Goal: Task Accomplishment & Management: Manage account settings

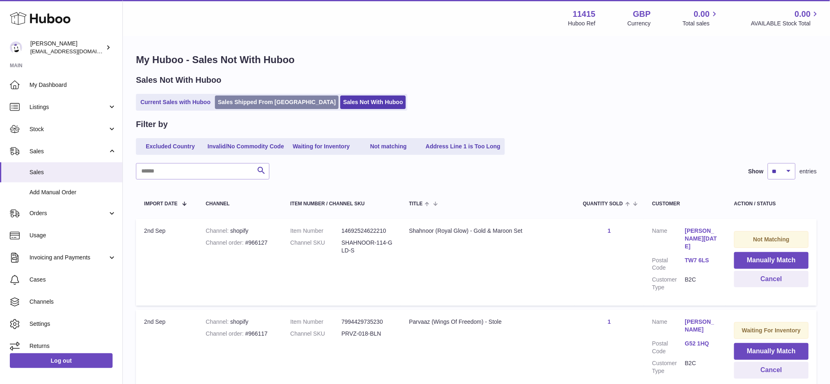
click at [266, 102] on link "Sales Shipped From [GEOGRAPHIC_DATA]" at bounding box center [277, 102] width 124 height 14
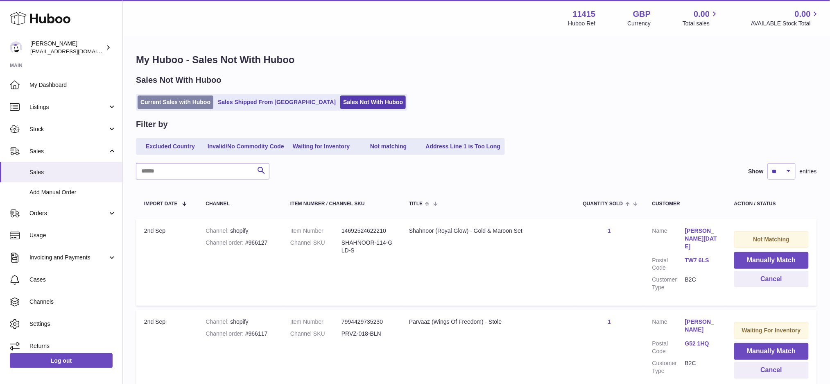
click at [177, 100] on link "Current Sales with Huboo" at bounding box center [176, 102] width 76 height 14
click at [178, 102] on link "Current Sales with Huboo" at bounding box center [176, 102] width 76 height 14
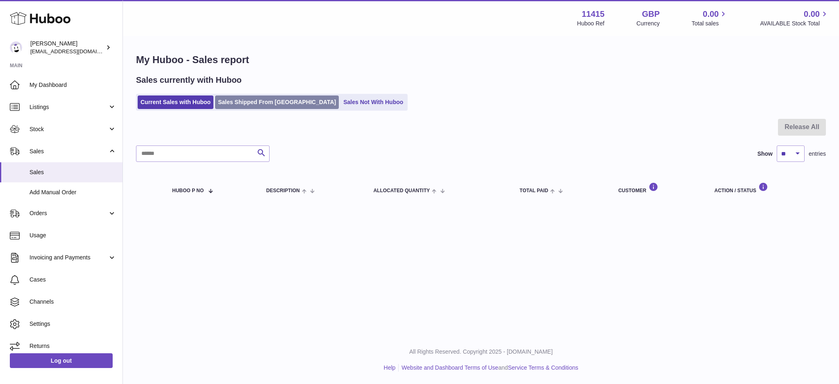
click at [245, 100] on link "Sales Shipped From [GEOGRAPHIC_DATA]" at bounding box center [277, 102] width 124 height 14
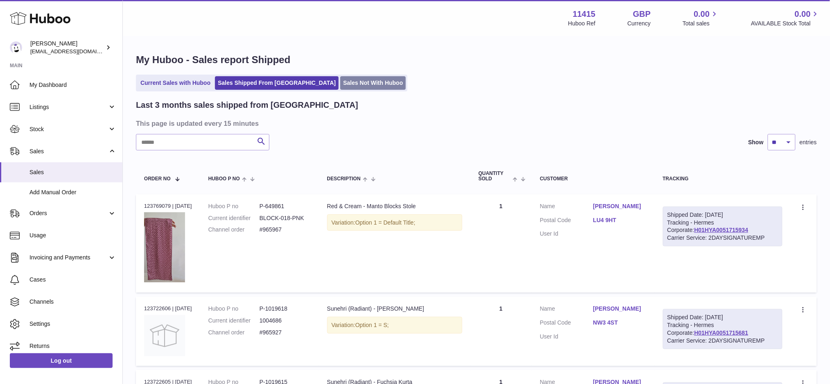
click at [340, 86] on link "Sales Not With Huboo" at bounding box center [373, 83] width 66 height 14
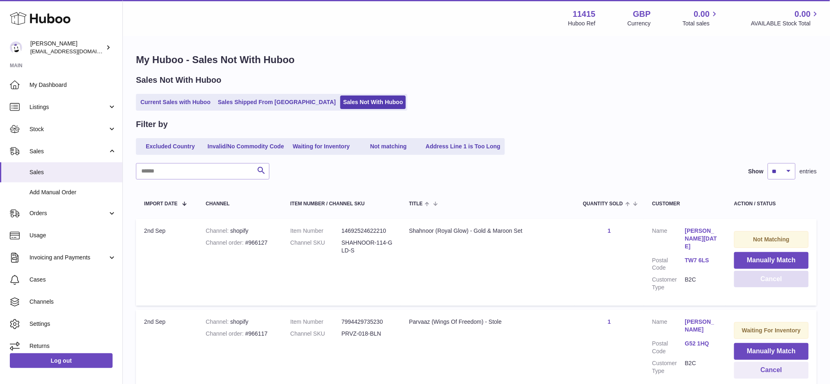
click at [756, 282] on button "Cancel" at bounding box center [772, 279] width 75 height 17
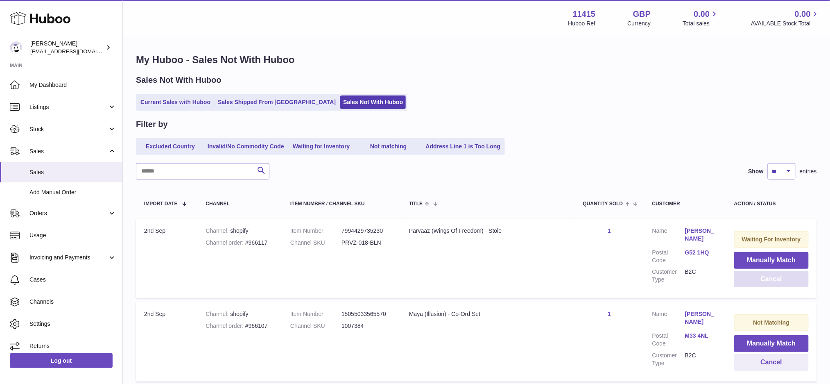
click at [756, 282] on button "Cancel" at bounding box center [772, 279] width 75 height 17
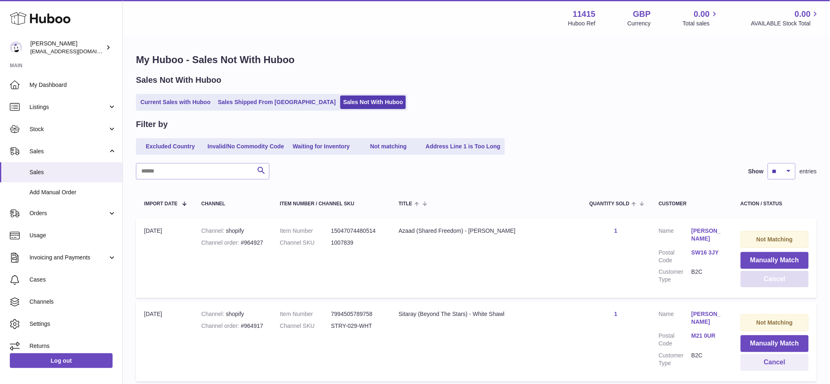
click at [756, 282] on button "Cancel" at bounding box center [775, 279] width 68 height 17
click at [757, 283] on button "Cancel" at bounding box center [775, 279] width 68 height 17
click at [741, 280] on button "Cancel" at bounding box center [775, 279] width 68 height 17
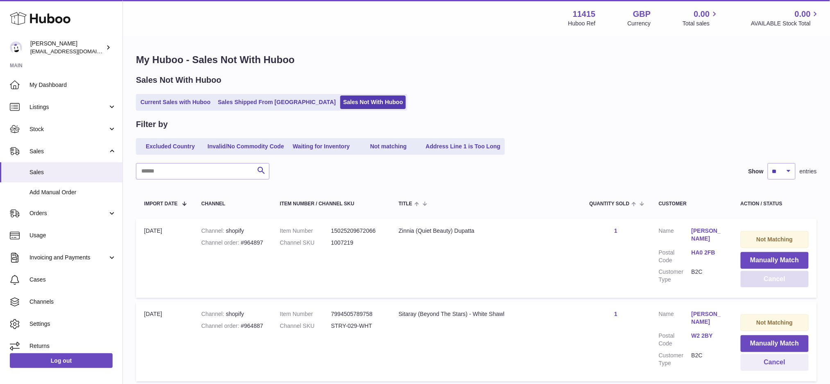
click at [741, 280] on button "Cancel" at bounding box center [775, 279] width 68 height 17
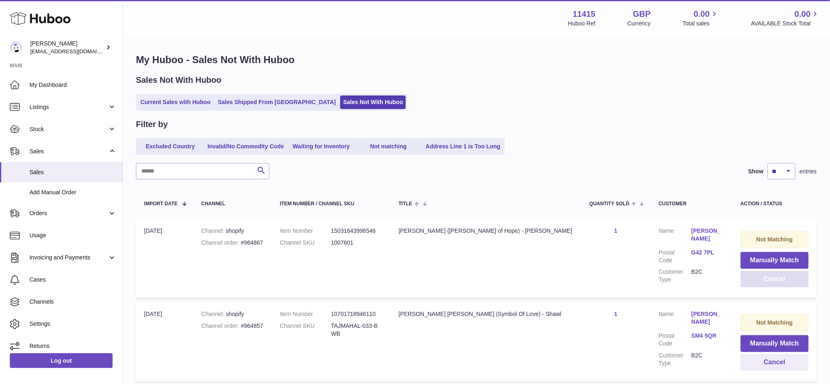
click at [741, 280] on button "Cancel" at bounding box center [775, 279] width 68 height 17
click at [740, 280] on button "Cancel" at bounding box center [774, 279] width 69 height 17
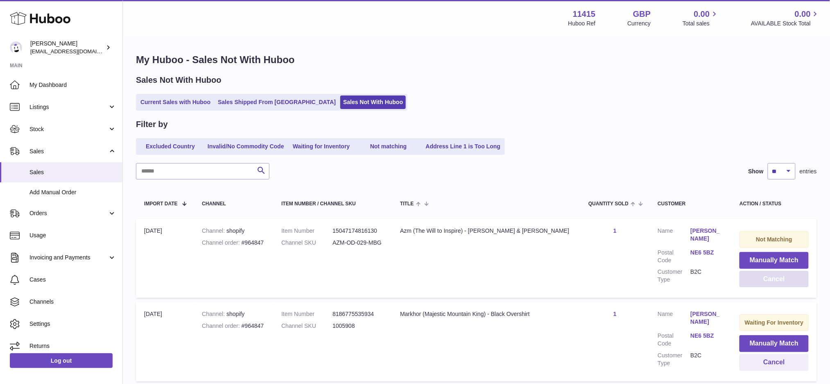
click at [740, 280] on button "Cancel" at bounding box center [774, 279] width 69 height 17
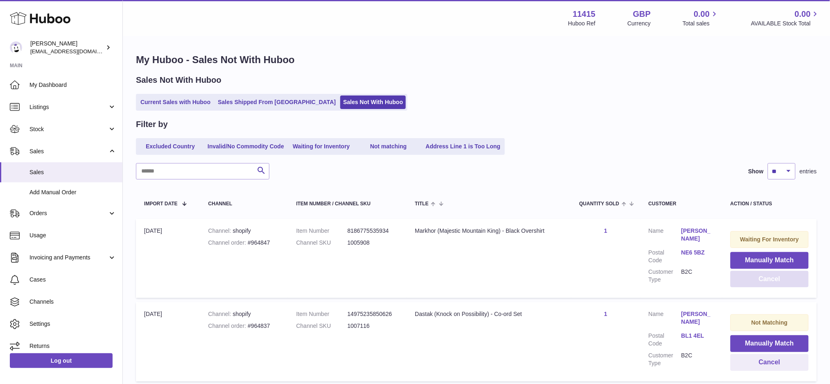
click at [738, 280] on button "Cancel" at bounding box center [770, 279] width 78 height 17
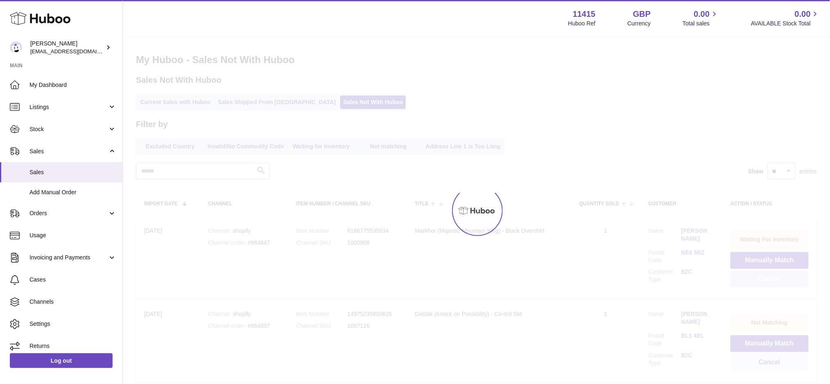
click at [738, 280] on button "Cancel" at bounding box center [770, 279] width 78 height 17
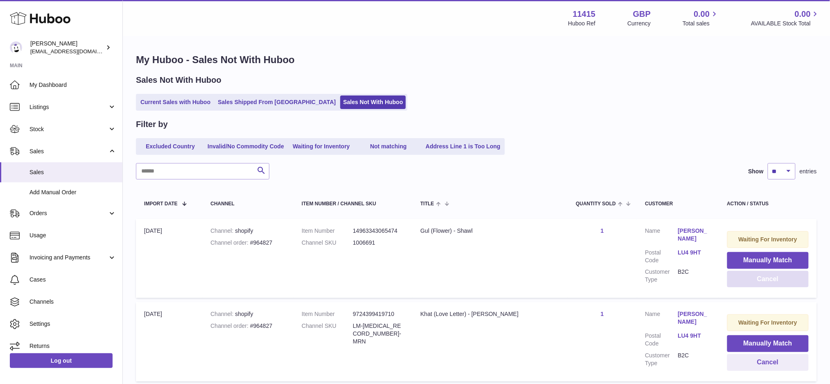
click at [738, 280] on button "Cancel" at bounding box center [769, 279] width 82 height 17
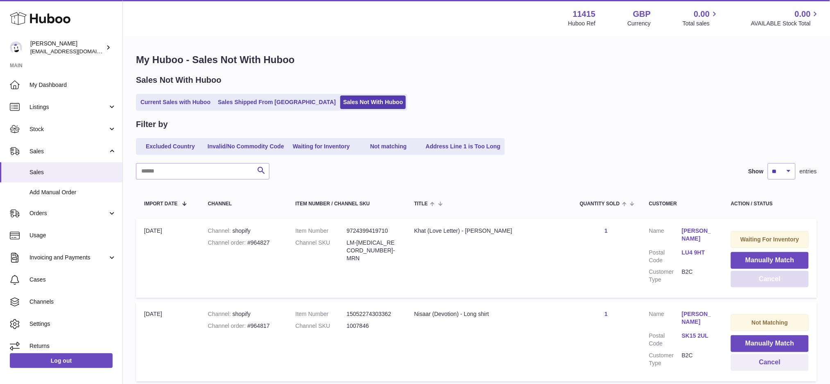
click at [738, 280] on button "Cancel" at bounding box center [770, 279] width 78 height 17
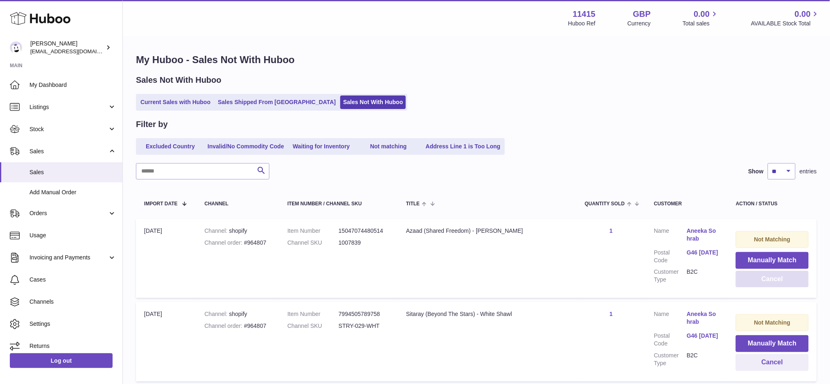
click at [738, 280] on button "Cancel" at bounding box center [772, 279] width 73 height 17
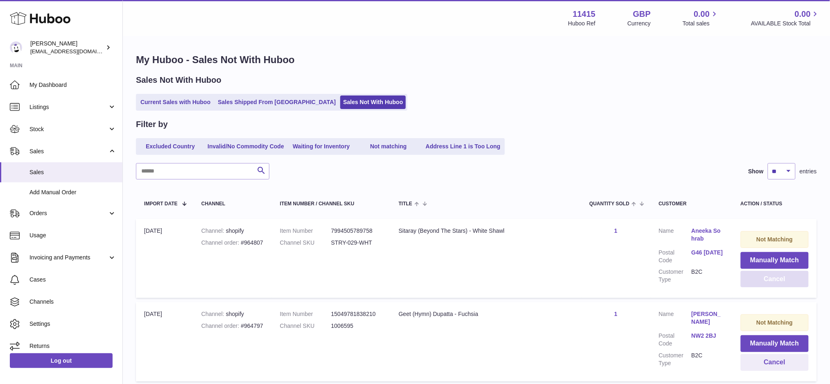
click at [743, 279] on button "Cancel" at bounding box center [775, 279] width 68 height 17
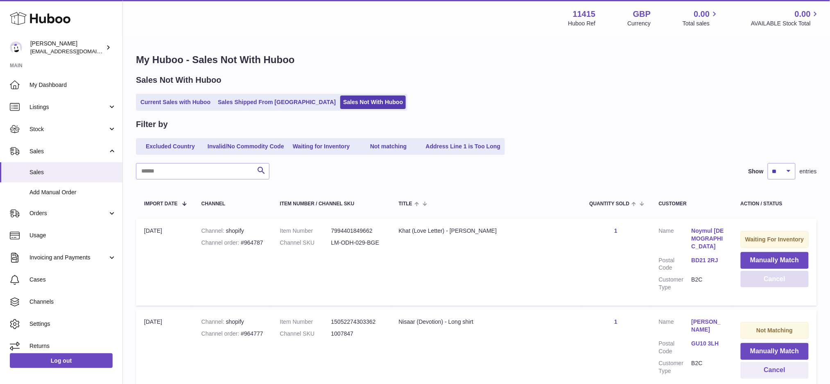
click at [743, 279] on button "Cancel" at bounding box center [775, 279] width 68 height 17
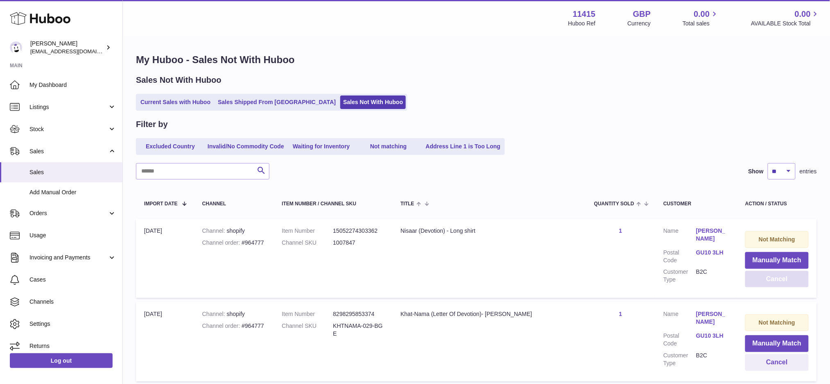
click at [746, 279] on button "Cancel" at bounding box center [777, 279] width 63 height 17
click at [751, 360] on button "Cancel" at bounding box center [777, 362] width 63 height 17
click at [746, 359] on button "Cancel" at bounding box center [777, 362] width 63 height 17
click at [745, 359] on button "Cancel" at bounding box center [777, 362] width 64 height 17
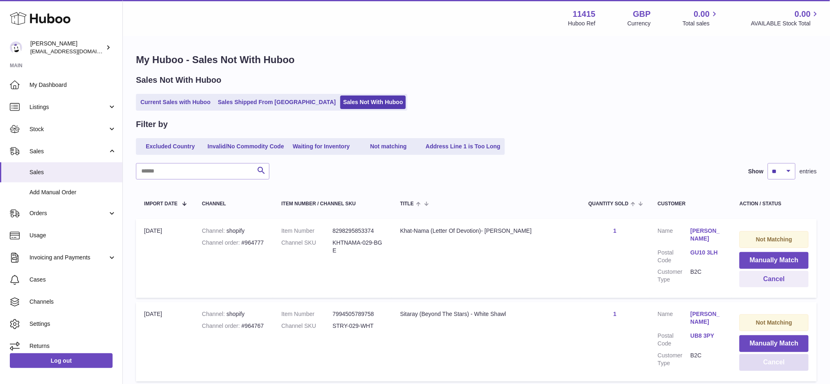
click at [745, 359] on button "Cancel" at bounding box center [774, 362] width 69 height 17
click at [754, 279] on button "Cancel" at bounding box center [774, 279] width 69 height 17
click at [754, 280] on button "Cancel" at bounding box center [774, 279] width 69 height 17
click at [755, 280] on button "Cancel" at bounding box center [774, 279] width 69 height 17
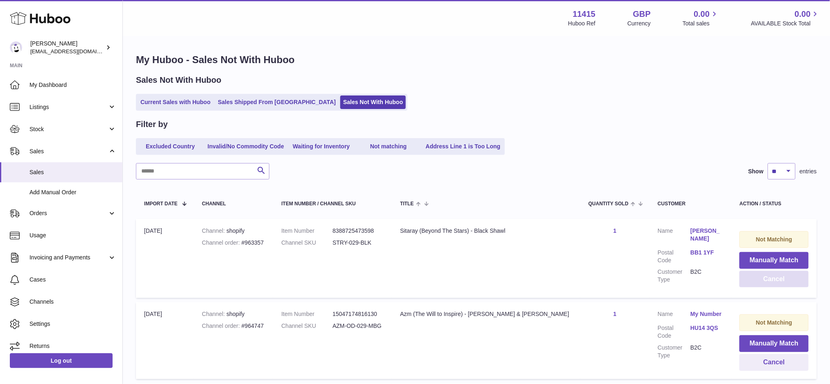
click at [755, 280] on button "Cancel" at bounding box center [774, 279] width 69 height 17
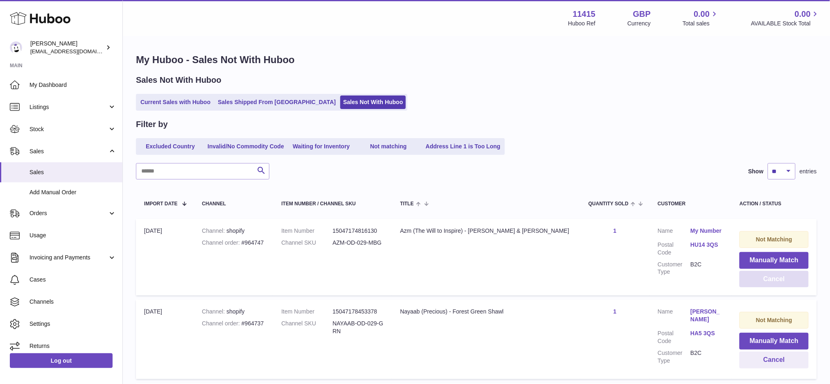
click at [754, 280] on button "Cancel" at bounding box center [774, 279] width 69 height 17
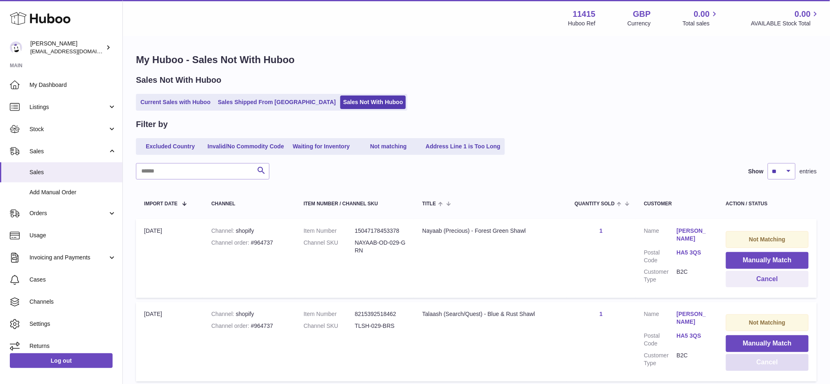
click at [754, 360] on button "Cancel" at bounding box center [767, 362] width 83 height 17
click at [744, 353] on td "Waiting For Inventory Manually Match Cancel" at bounding box center [768, 341] width 97 height 79
click at [744, 356] on button "Cancel" at bounding box center [768, 362] width 81 height 17
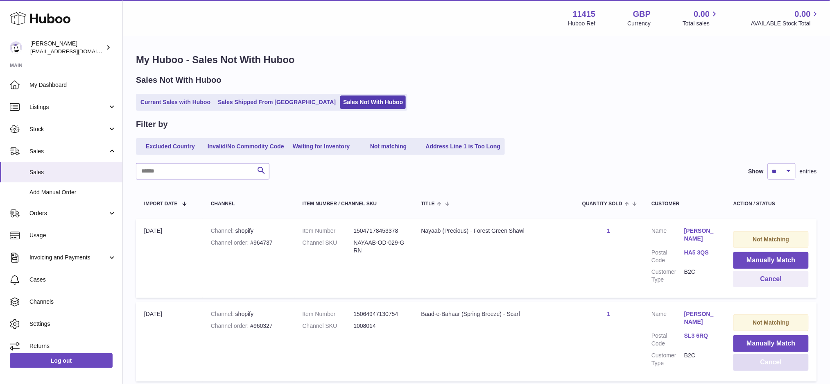
click at [765, 364] on button "Cancel" at bounding box center [771, 362] width 75 height 17
click at [766, 364] on button "Cancel" at bounding box center [771, 362] width 75 height 17
click at [766, 282] on button "Cancel" at bounding box center [771, 279] width 75 height 17
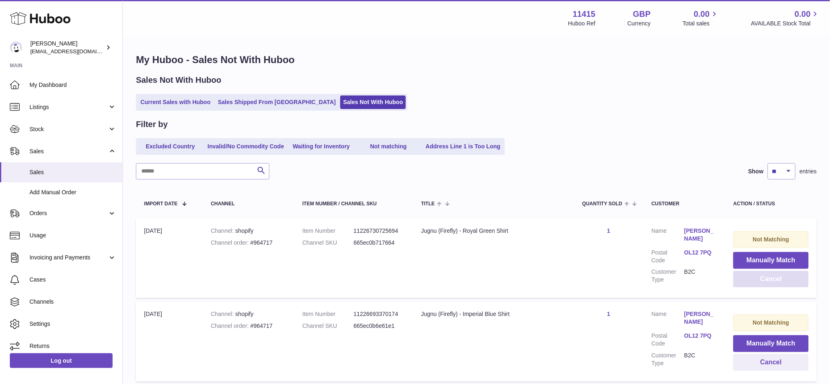
click at [766, 282] on button "Cancel" at bounding box center [771, 279] width 75 height 17
click at [760, 363] on button "Cancel" at bounding box center [772, 362] width 73 height 17
click at [769, 285] on button "Cancel" at bounding box center [772, 279] width 73 height 17
click at [771, 361] on button "Cancel" at bounding box center [772, 362] width 73 height 17
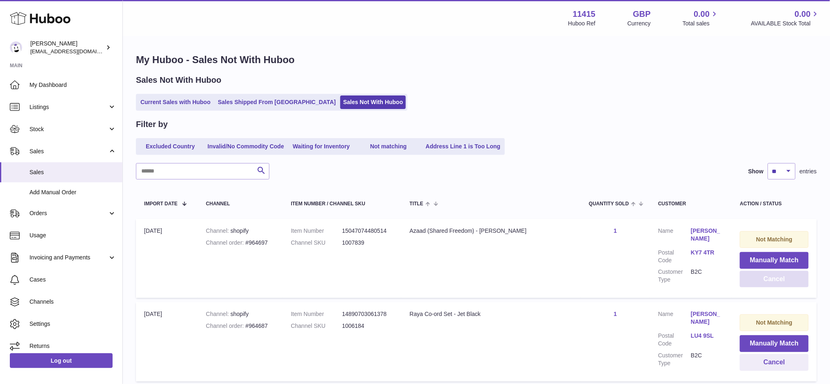
click at [775, 278] on button "Cancel" at bounding box center [774, 279] width 69 height 17
click at [763, 365] on button "Cancel" at bounding box center [774, 362] width 69 height 17
click at [764, 282] on button "Cancel" at bounding box center [774, 279] width 69 height 17
click at [753, 365] on button "Cancel" at bounding box center [774, 362] width 69 height 17
click at [762, 283] on button "Cancel" at bounding box center [774, 279] width 69 height 17
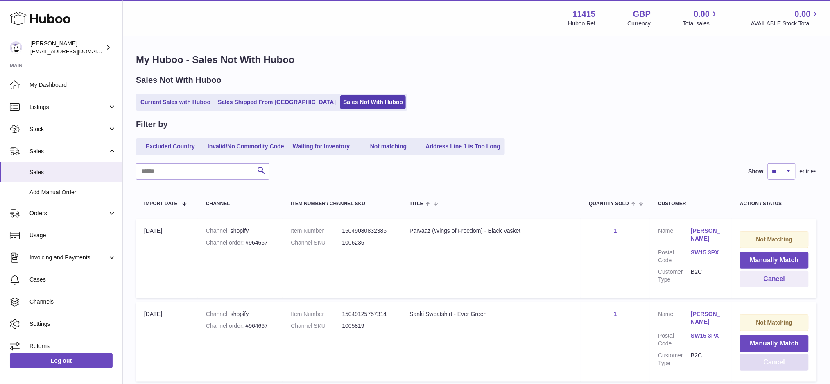
click at [762, 363] on button "Cancel" at bounding box center [774, 362] width 69 height 17
click at [735, 281] on button "Cancel" at bounding box center [772, 279] width 74 height 17
click at [748, 363] on button "Cancel" at bounding box center [772, 362] width 74 height 17
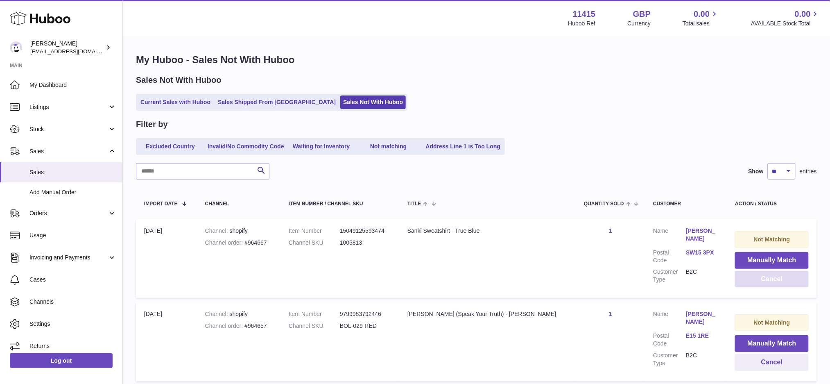
click at [755, 279] on button "Cancel" at bounding box center [772, 279] width 74 height 17
click at [746, 358] on button "Cancel" at bounding box center [773, 362] width 72 height 17
click at [737, 281] on button "Cancel" at bounding box center [773, 279] width 72 height 17
click at [751, 361] on button "Cancel" at bounding box center [773, 362] width 72 height 17
click at [746, 283] on button "Cancel" at bounding box center [773, 279] width 72 height 17
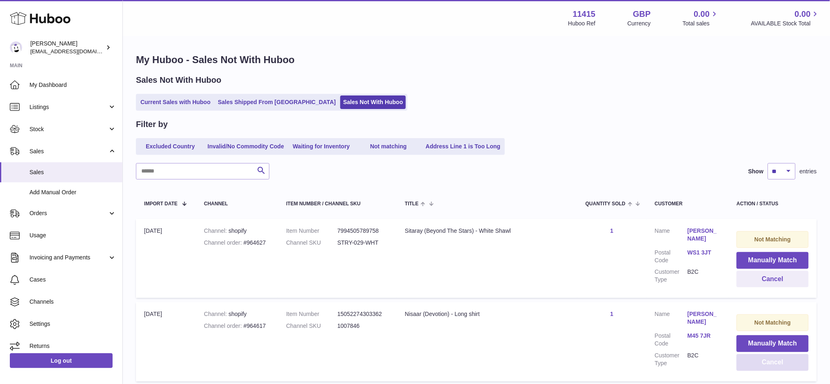
click at [761, 366] on button "Cancel" at bounding box center [773, 362] width 72 height 17
drag, startPoint x: 767, startPoint y: 277, endPoint x: 722, endPoint y: 299, distance: 49.8
click at [768, 277] on button "Cancel" at bounding box center [773, 279] width 72 height 17
click at [776, 360] on button "Cancel" at bounding box center [773, 362] width 72 height 17
click at [746, 282] on button "Cancel" at bounding box center [773, 279] width 72 height 17
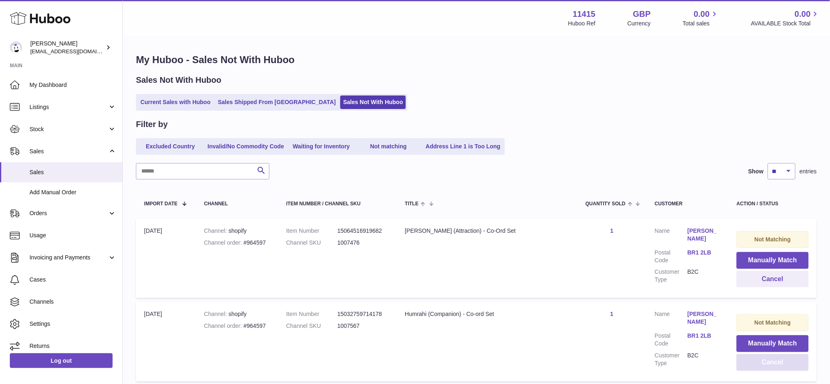
click at [796, 363] on button "Cancel" at bounding box center [773, 362] width 72 height 17
click at [760, 281] on button "Cancel" at bounding box center [773, 279] width 72 height 17
click at [757, 361] on button "Cancel" at bounding box center [773, 362] width 72 height 17
click at [751, 278] on button "Cancel" at bounding box center [773, 279] width 72 height 17
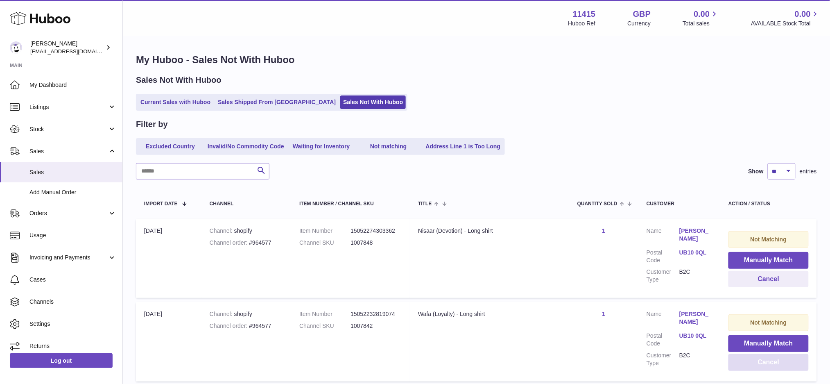
click at [765, 361] on button "Cancel" at bounding box center [769, 362] width 80 height 17
click at [752, 277] on button "Cancel" at bounding box center [769, 279] width 80 height 17
click at [746, 363] on button "Cancel" at bounding box center [769, 362] width 80 height 17
click at [763, 285] on button "Cancel" at bounding box center [770, 279] width 78 height 17
click at [776, 360] on button "Cancel" at bounding box center [770, 362] width 78 height 17
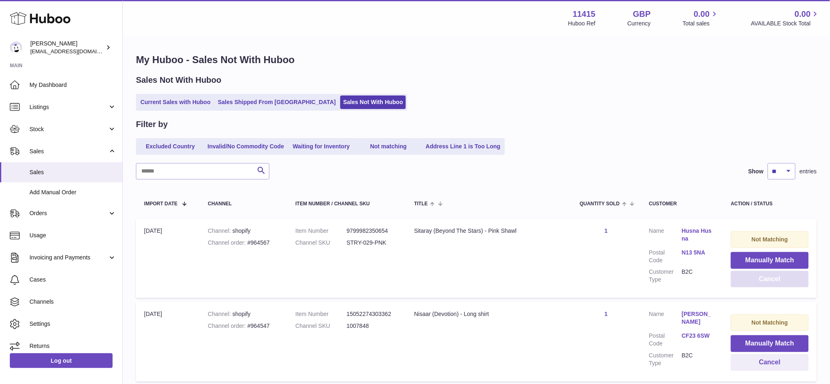
click at [748, 279] on button "Cancel" at bounding box center [770, 279] width 78 height 17
click at [771, 367] on button "Cancel" at bounding box center [770, 362] width 78 height 17
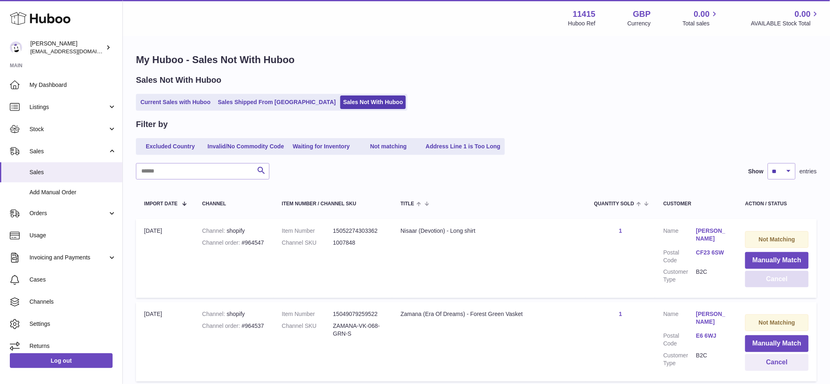
click at [764, 280] on button "Cancel" at bounding box center [777, 279] width 63 height 17
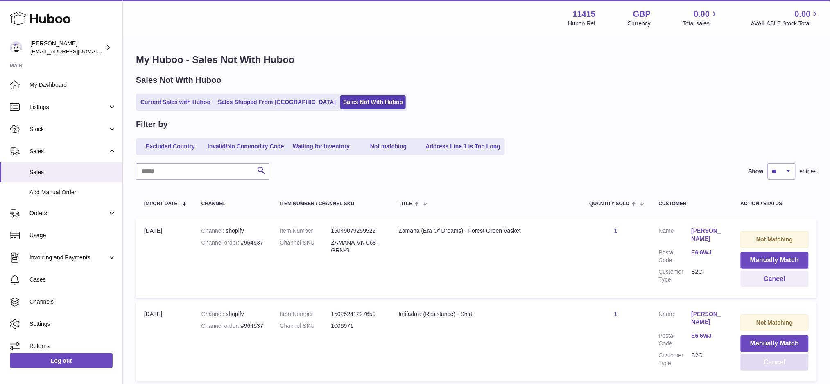
click at [741, 363] on button "Cancel" at bounding box center [775, 362] width 68 height 17
click at [741, 283] on button "Cancel" at bounding box center [775, 279] width 68 height 17
click at [748, 363] on button "Cancel" at bounding box center [775, 362] width 68 height 17
click at [741, 279] on button "Cancel" at bounding box center [775, 279] width 68 height 17
click at [746, 361] on button "Cancel" at bounding box center [775, 362] width 68 height 17
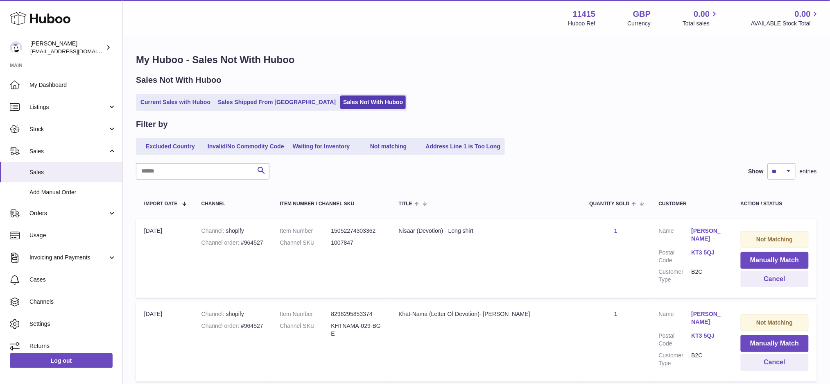
click at [733, 280] on td "Not Matching Manually Match Cancel" at bounding box center [775, 258] width 84 height 79
click at [749, 281] on button "Cancel" at bounding box center [775, 279] width 68 height 17
click at [743, 367] on button "Cancel" at bounding box center [775, 362] width 68 height 17
click at [750, 279] on button "Cancel" at bounding box center [775, 279] width 68 height 17
drag, startPoint x: 744, startPoint y: 360, endPoint x: 731, endPoint y: 340, distance: 23.4
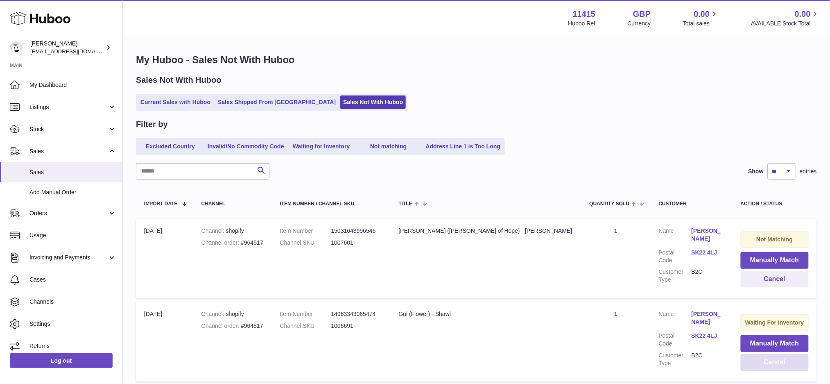
click at [744, 360] on button "Cancel" at bounding box center [775, 362] width 68 height 17
click at [746, 279] on button "Cancel" at bounding box center [775, 279] width 68 height 17
click at [744, 357] on button "Cancel" at bounding box center [774, 362] width 69 height 17
click at [756, 282] on button "Cancel" at bounding box center [774, 279] width 69 height 17
click at [745, 364] on button "Cancel" at bounding box center [774, 362] width 69 height 17
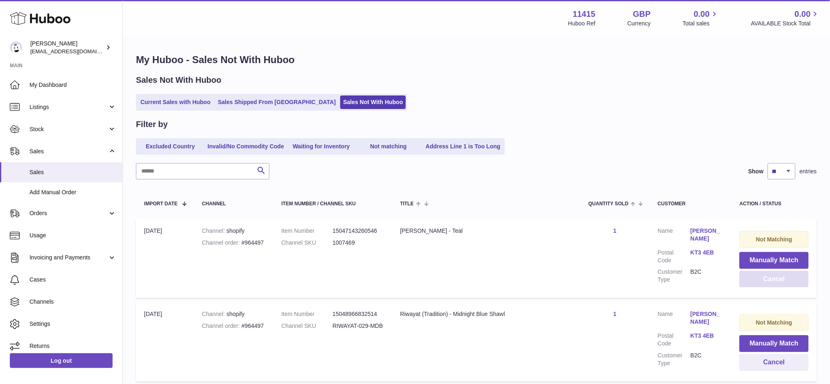
click at [743, 276] on button "Cancel" at bounding box center [774, 279] width 69 height 17
click at [741, 362] on button "Cancel" at bounding box center [774, 362] width 69 height 17
click at [741, 276] on button "Cancel" at bounding box center [774, 279] width 69 height 17
click at [740, 283] on button "Cancel" at bounding box center [774, 279] width 69 height 17
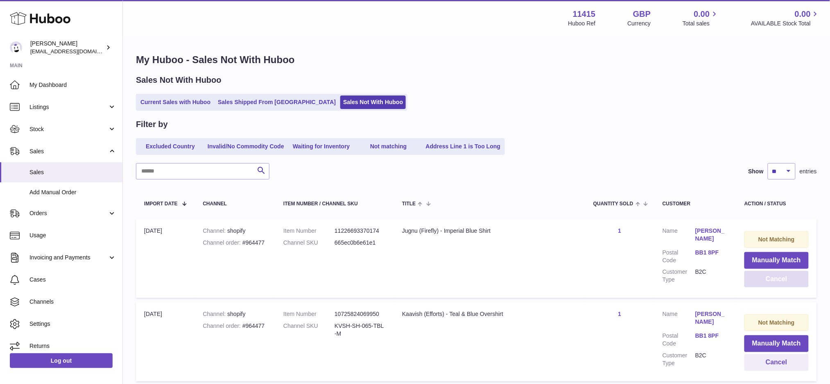
click at [745, 283] on button "Cancel" at bounding box center [777, 279] width 64 height 17
click at [740, 283] on button "Cancel" at bounding box center [774, 279] width 69 height 17
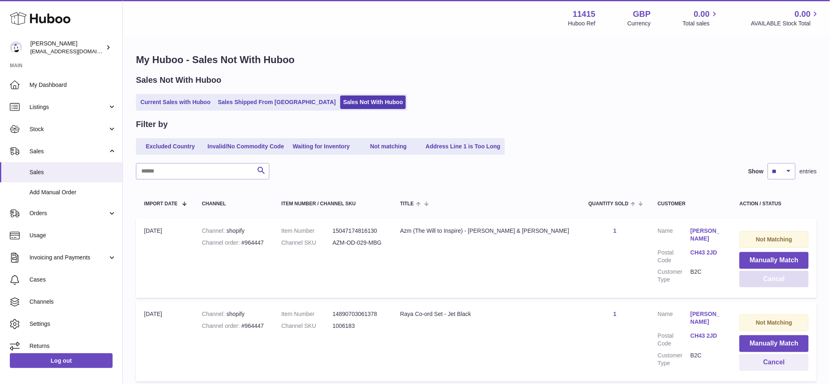
click at [740, 283] on button "Cancel" at bounding box center [774, 279] width 69 height 17
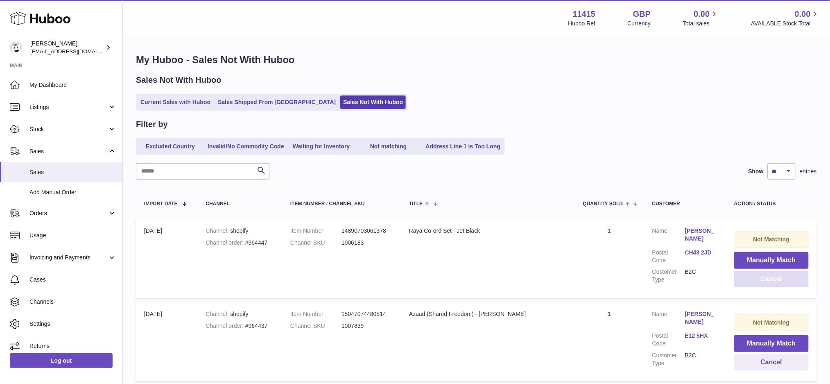
click at [739, 283] on button "Cancel" at bounding box center [772, 279] width 75 height 17
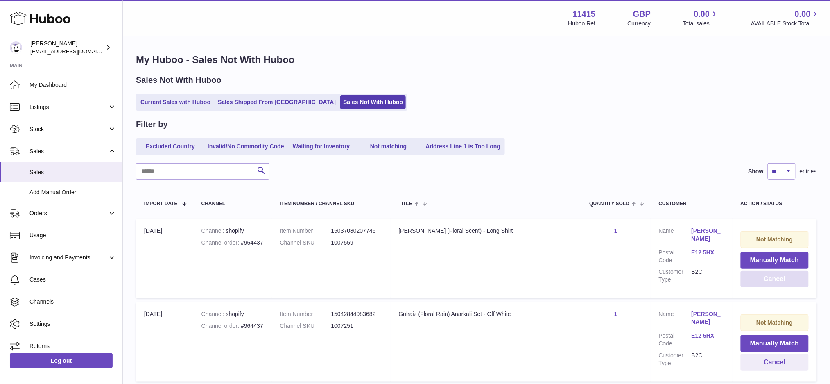
click at [741, 283] on button "Cancel" at bounding box center [775, 279] width 68 height 17
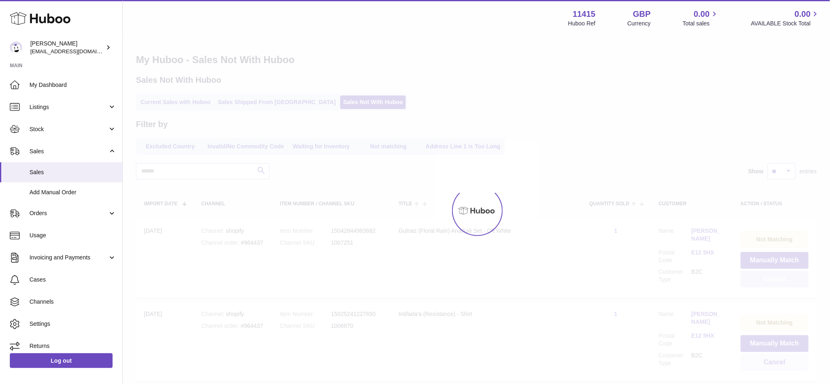
click at [741, 283] on button "Cancel" at bounding box center [775, 279] width 68 height 17
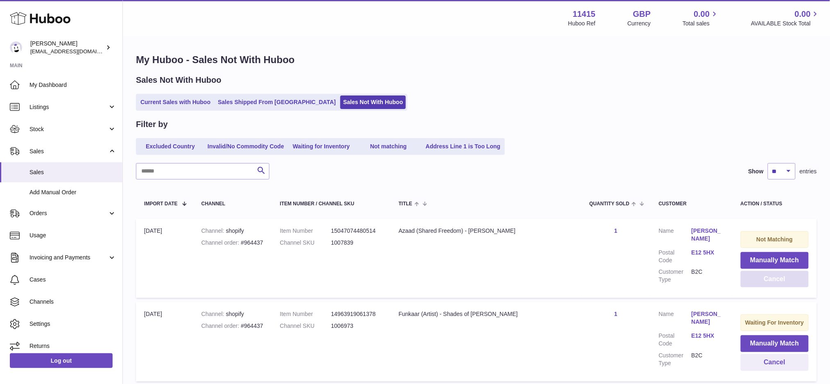
click at [741, 283] on button "Cancel" at bounding box center [775, 279] width 68 height 17
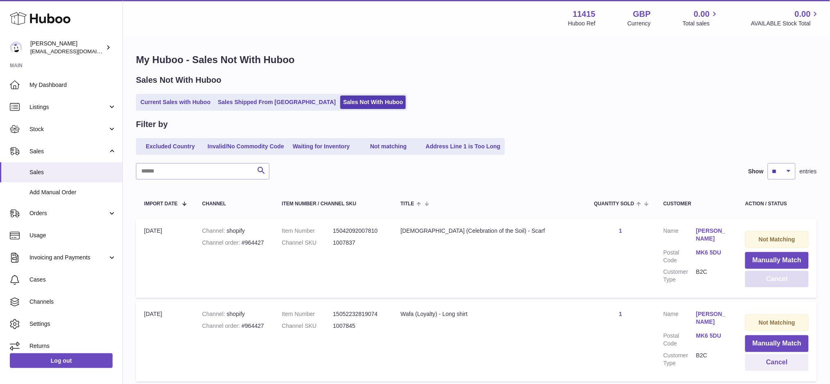
click at [746, 283] on button "Cancel" at bounding box center [777, 279] width 63 height 17
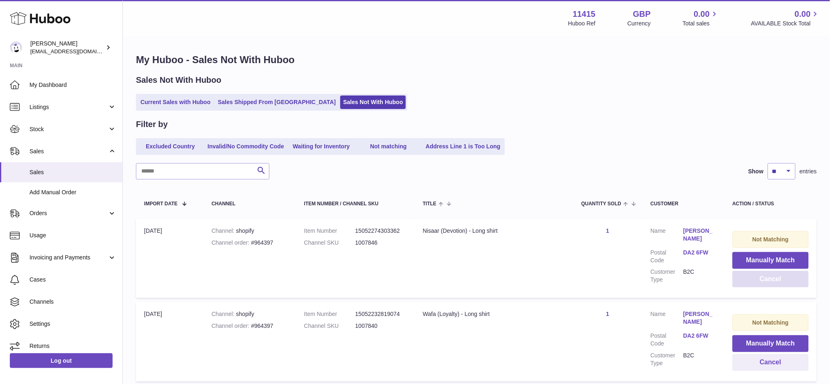
click at [739, 283] on button "Cancel" at bounding box center [771, 279] width 76 height 17
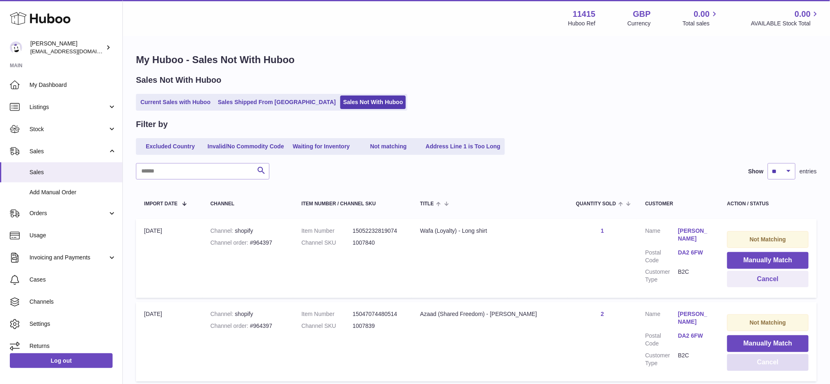
click at [753, 361] on button "Cancel" at bounding box center [769, 362] width 82 height 17
click at [744, 279] on button "Cancel" at bounding box center [769, 279] width 82 height 17
click at [742, 366] on button "Cancel" at bounding box center [769, 362] width 82 height 17
click at [743, 278] on button "Cancel" at bounding box center [769, 279] width 82 height 17
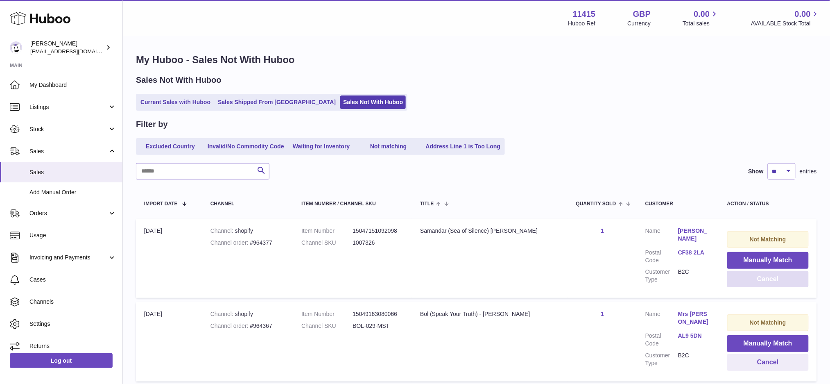
click at [743, 278] on button "Cancel" at bounding box center [769, 279] width 82 height 17
click at [743, 278] on button "Cancel" at bounding box center [768, 279] width 82 height 17
click at [774, 277] on button "Cancel" at bounding box center [768, 279] width 82 height 17
click at [754, 277] on button "Cancel" at bounding box center [768, 279] width 82 height 17
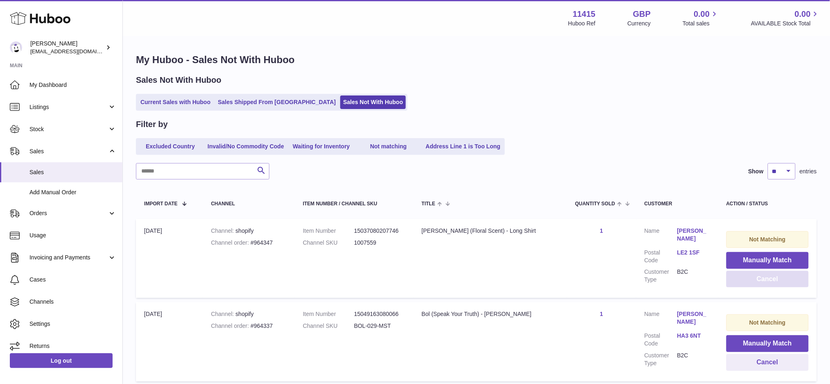
click at [754, 277] on button "Cancel" at bounding box center [768, 279] width 82 height 17
click at [754, 277] on button "Cancel" at bounding box center [767, 279] width 83 height 17
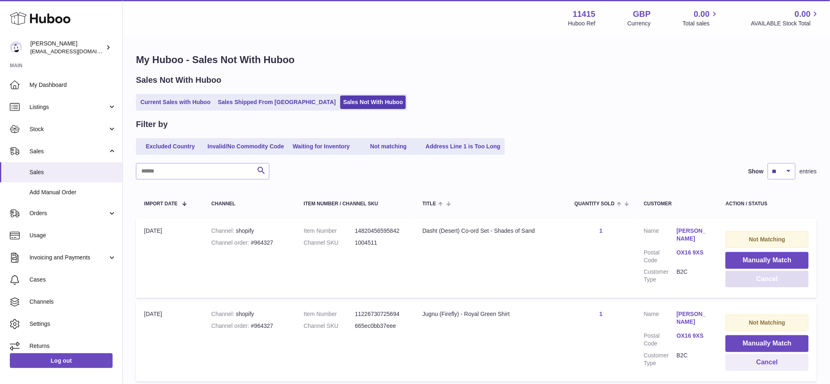
click at [754, 277] on button "Cancel" at bounding box center [767, 279] width 83 height 17
click at [754, 277] on button "Cancel" at bounding box center [768, 279] width 84 height 17
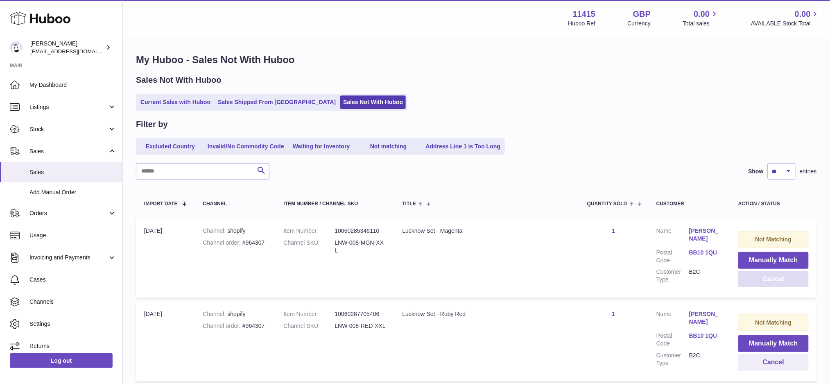
click at [754, 277] on button "Cancel" at bounding box center [774, 279] width 70 height 17
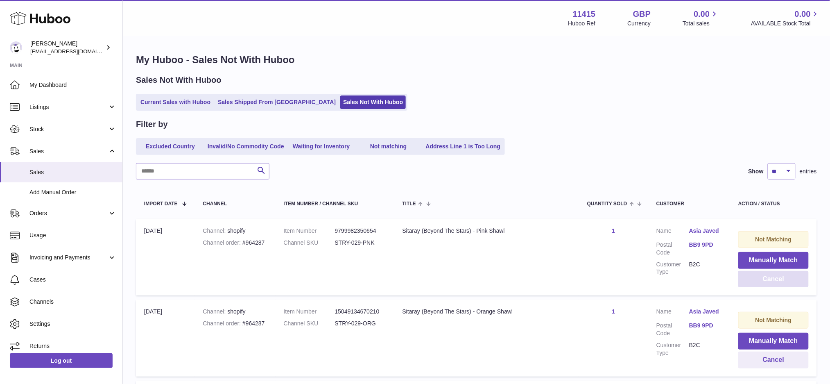
click at [754, 277] on button "Cancel" at bounding box center [774, 279] width 70 height 17
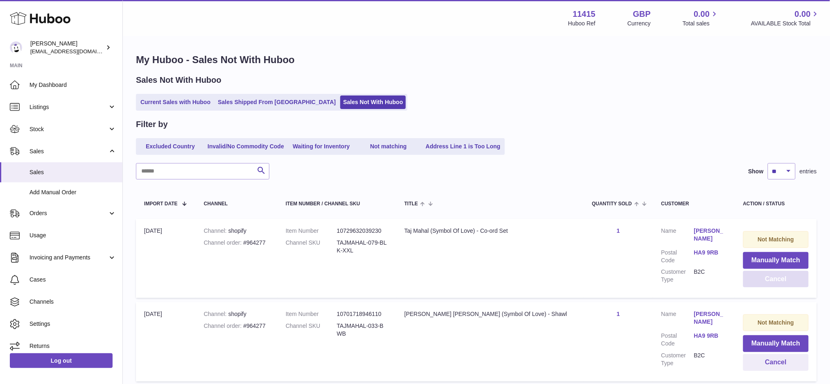
click at [754, 277] on button "Cancel" at bounding box center [777, 279] width 66 height 17
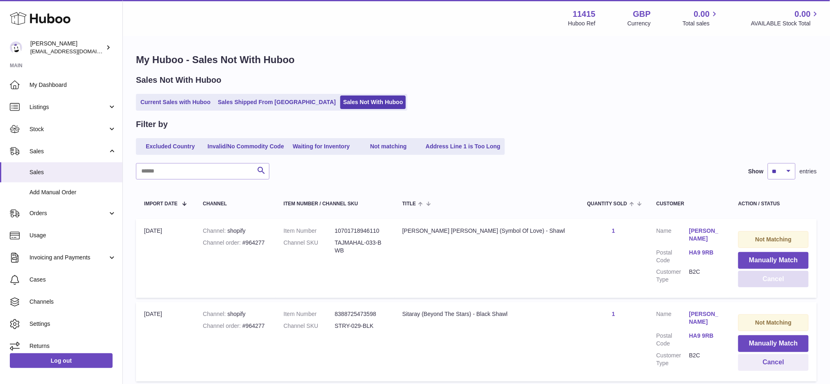
click at [757, 275] on button "Cancel" at bounding box center [774, 279] width 70 height 17
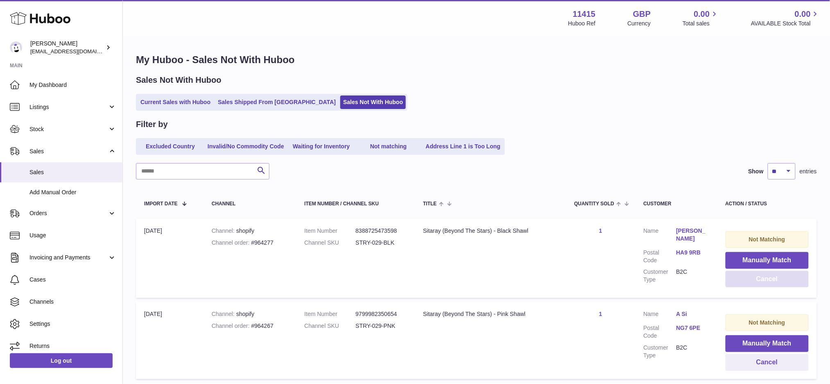
click at [747, 275] on button "Cancel" at bounding box center [767, 279] width 83 height 17
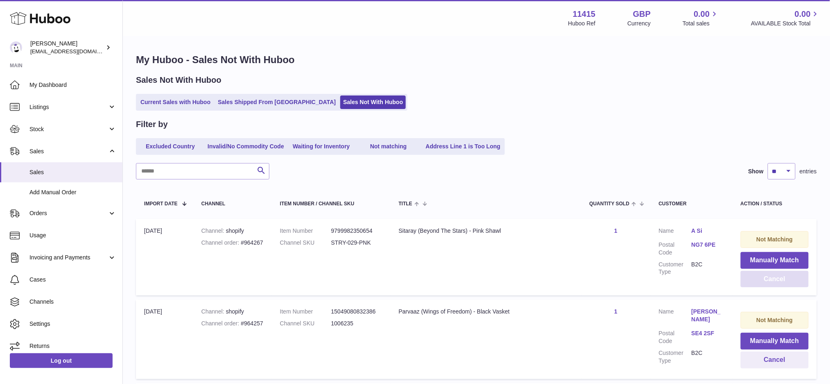
click at [747, 275] on button "Cancel" at bounding box center [775, 279] width 68 height 17
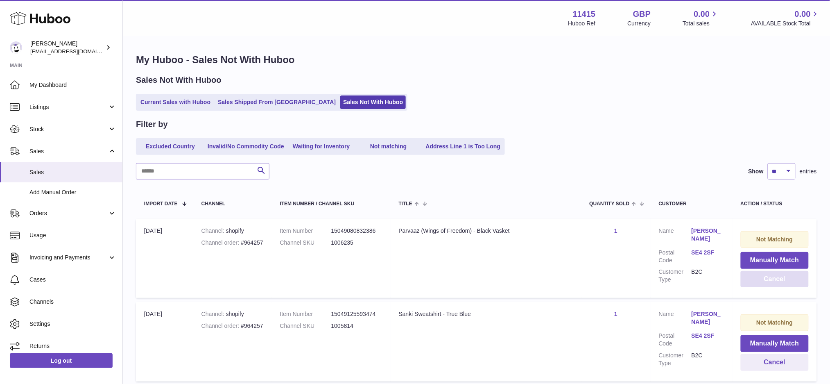
click at [747, 278] on button "Cancel" at bounding box center [775, 279] width 68 height 17
click at [749, 278] on button "Cancel" at bounding box center [775, 279] width 68 height 17
click at [754, 279] on button "Cancel" at bounding box center [775, 279] width 68 height 17
click at [751, 288] on td "Not Matching Manually Match Cancel" at bounding box center [775, 258] width 84 height 79
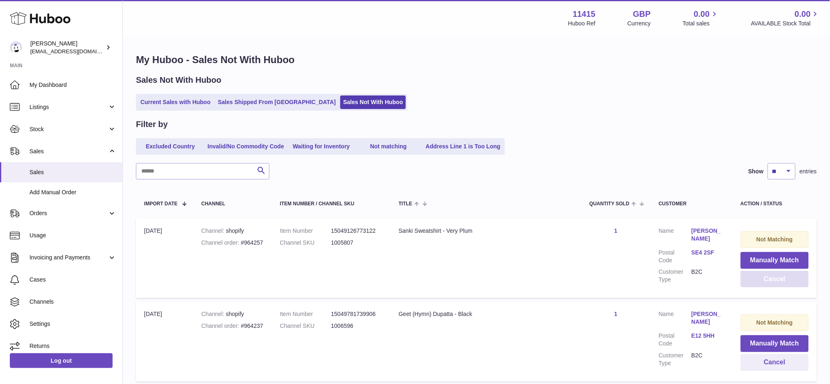
click at [753, 286] on button "Cancel" at bounding box center [775, 279] width 68 height 17
click at [754, 285] on button "Cancel" at bounding box center [775, 279] width 68 height 17
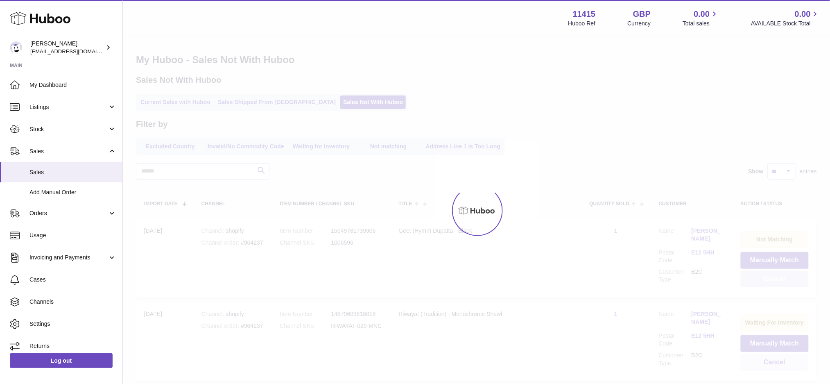
click at [754, 285] on button "Cancel" at bounding box center [775, 279] width 68 height 17
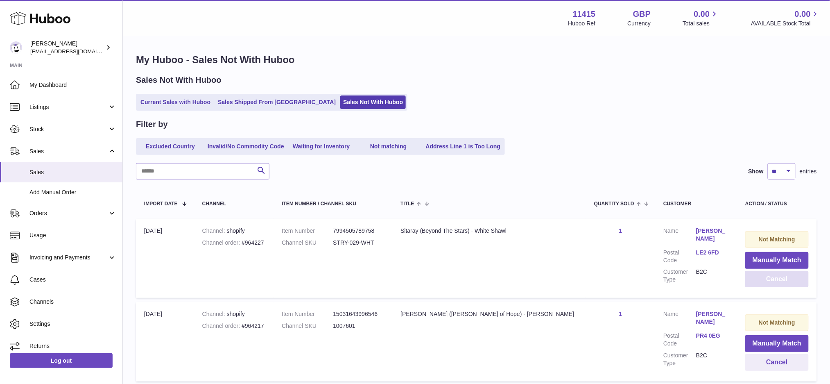
click at [755, 284] on button "Cancel" at bounding box center [777, 279] width 63 height 17
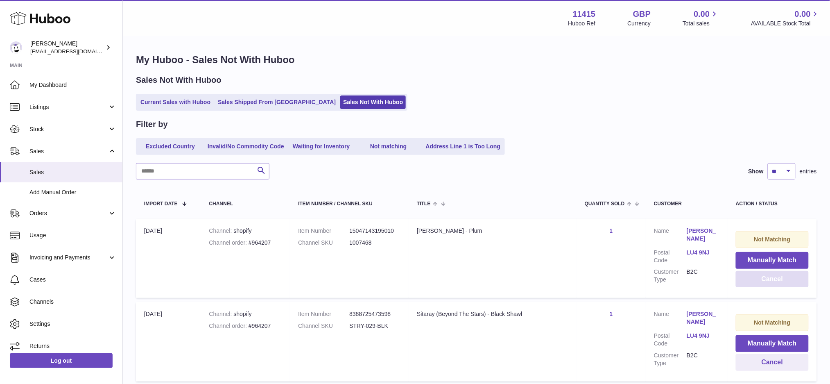
click at [755, 284] on button "Cancel" at bounding box center [772, 279] width 73 height 17
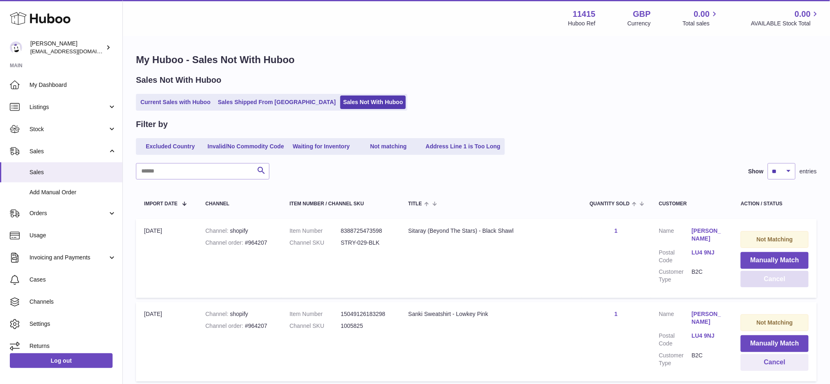
click at [755, 284] on button "Cancel" at bounding box center [775, 279] width 68 height 17
click at [755, 284] on button "Cancel" at bounding box center [772, 279] width 73 height 17
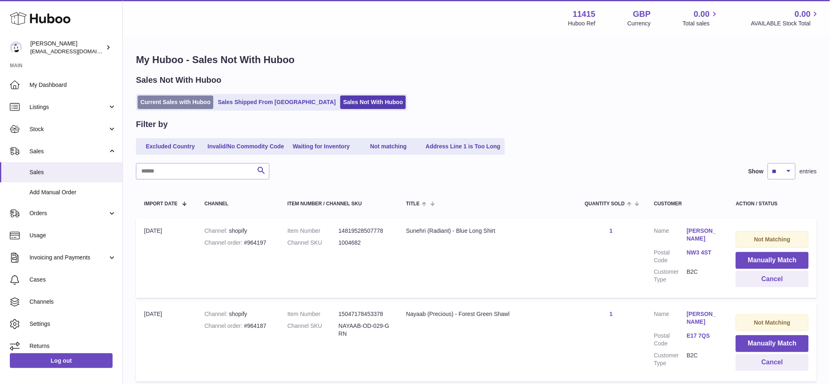
click at [151, 99] on link "Current Sales with Huboo" at bounding box center [176, 102] width 76 height 14
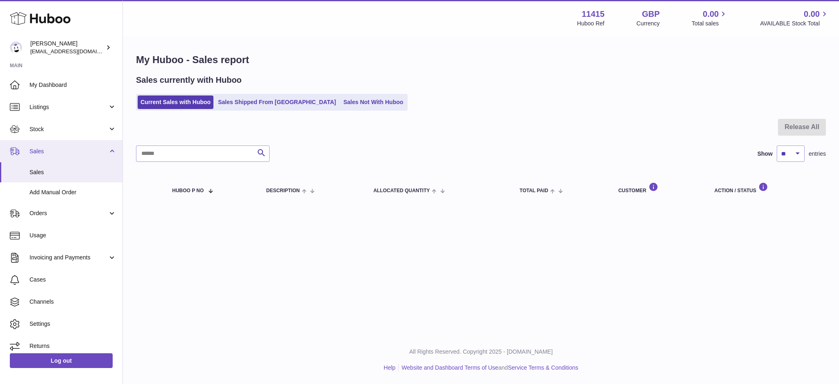
click at [50, 154] on span "Sales" at bounding box center [68, 151] width 78 height 8
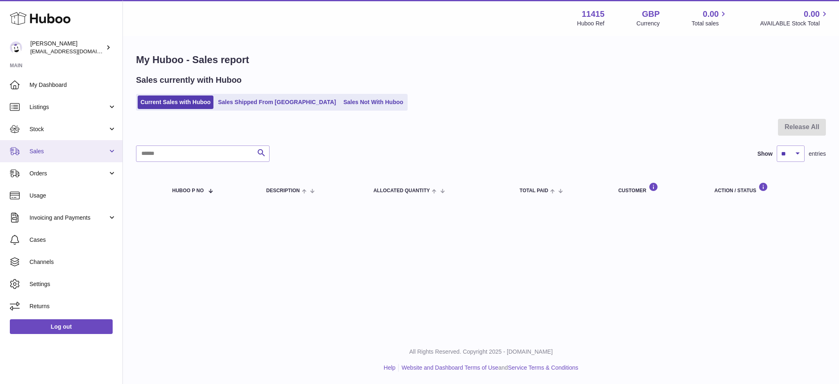
click at [55, 154] on span "Sales" at bounding box center [68, 151] width 78 height 8
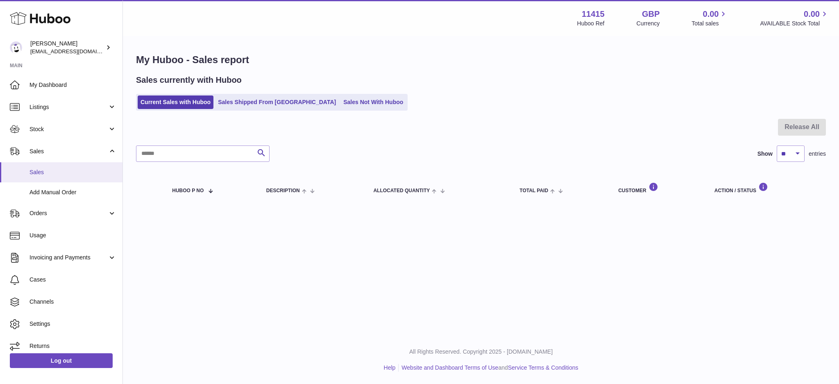
click at [51, 169] on span "Sales" at bounding box center [72, 172] width 87 height 8
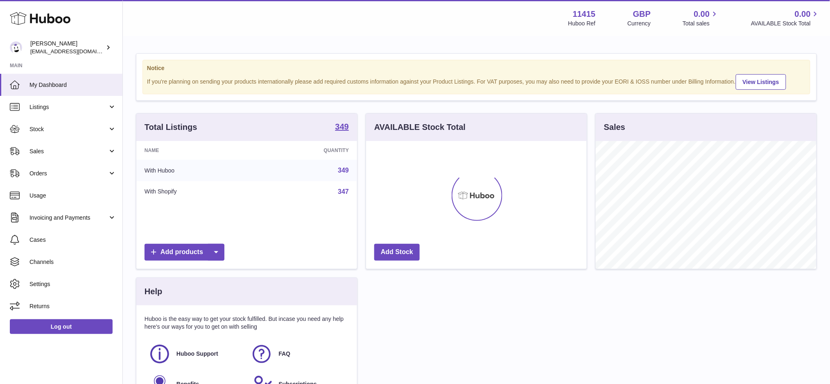
scroll to position [127, 221]
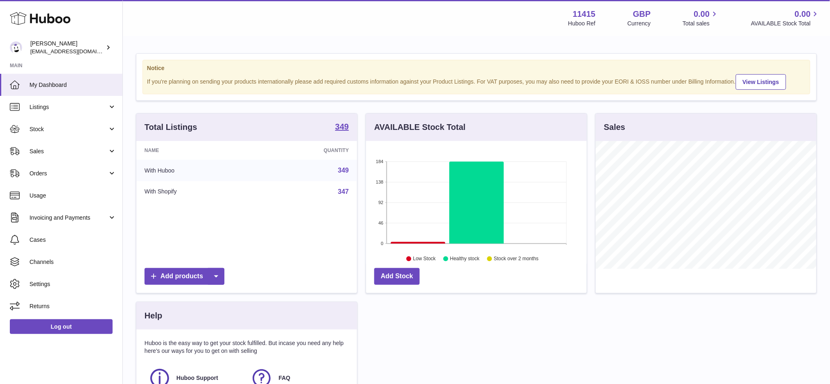
scroll to position [127, 221]
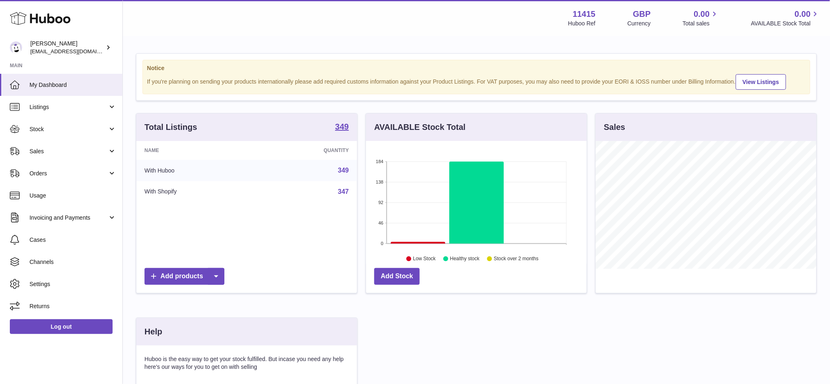
drag, startPoint x: 500, startPoint y: 311, endPoint x: 334, endPoint y: 335, distance: 167.6
click at [500, 311] on div "Total Listings 349 Name Quantity With Huboo 349 With Shopify 347 Add products A…" at bounding box center [476, 285] width 689 height 345
click at [413, 348] on div "Total Listings 349 Name Quantity With Huboo 349 With Shopify 347 Add products A…" at bounding box center [476, 285] width 689 height 345
click at [54, 148] on span "Sales" at bounding box center [68, 151] width 78 height 8
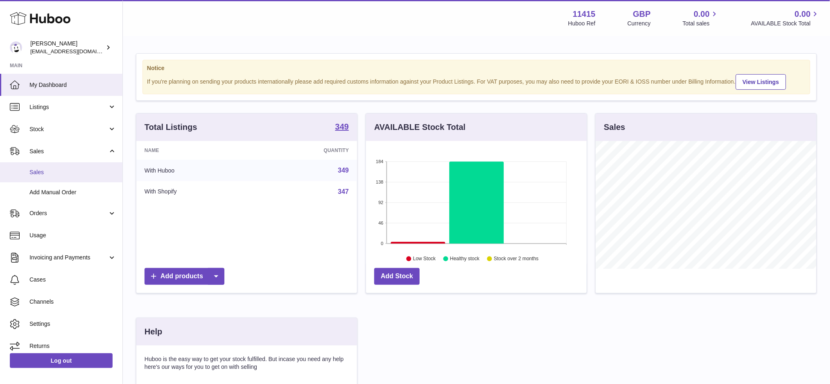
click at [48, 175] on span "Sales" at bounding box center [72, 172] width 87 height 8
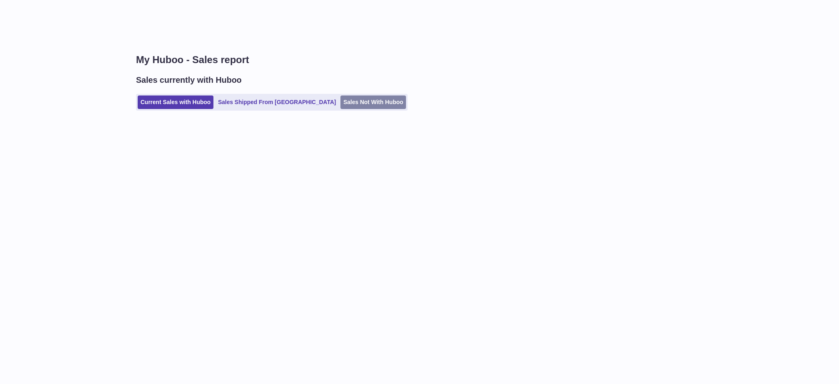
click at [340, 97] on link "Sales Not With Huboo" at bounding box center [373, 102] width 66 height 14
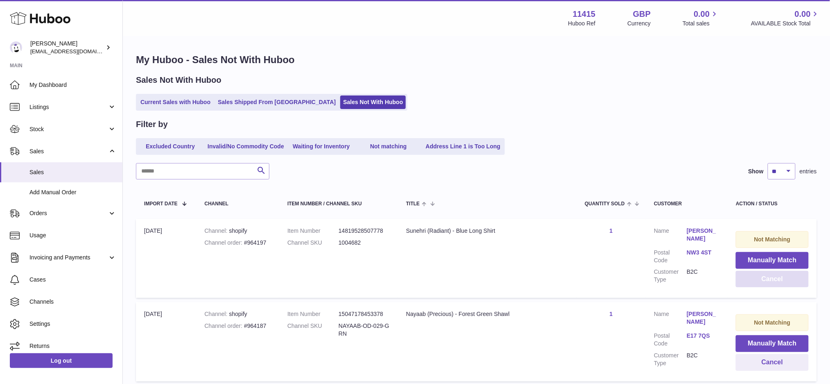
click at [748, 284] on button "Cancel" at bounding box center [772, 279] width 73 height 17
click at [744, 282] on button "Cancel" at bounding box center [772, 279] width 73 height 17
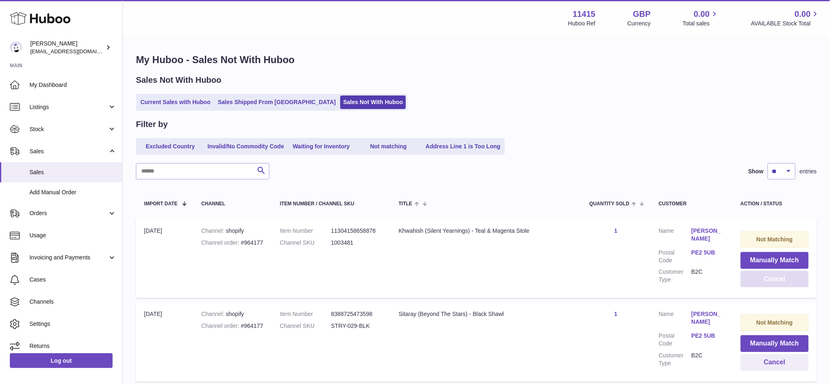
click at [744, 282] on button "Cancel" at bounding box center [775, 279] width 68 height 17
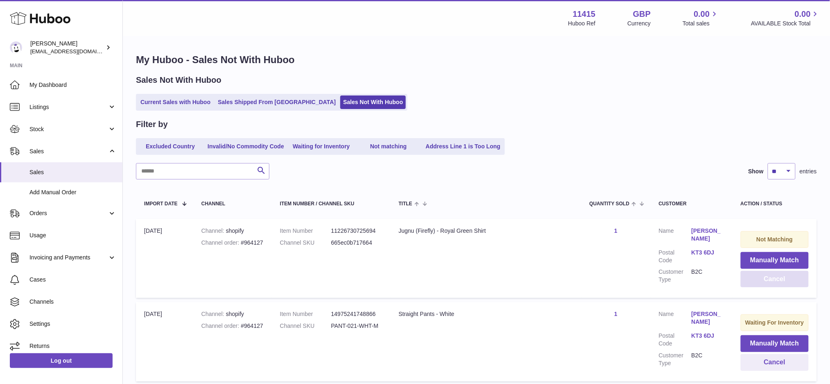
click at [744, 282] on button "Cancel" at bounding box center [775, 279] width 68 height 17
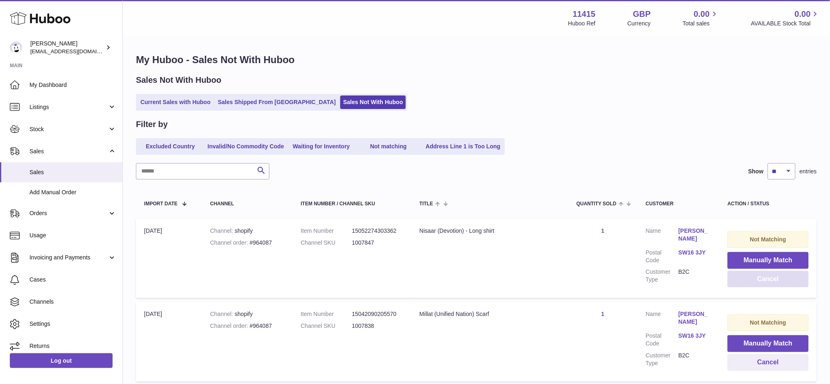
click at [744, 282] on button "Cancel" at bounding box center [768, 279] width 81 height 17
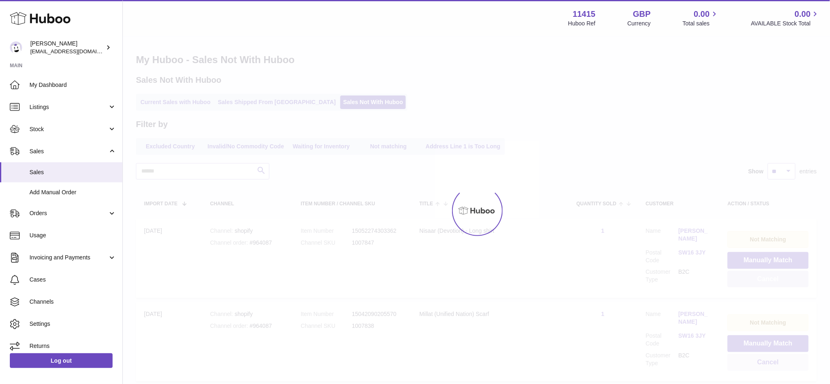
click at [744, 282] on button "Cancel" at bounding box center [768, 279] width 81 height 17
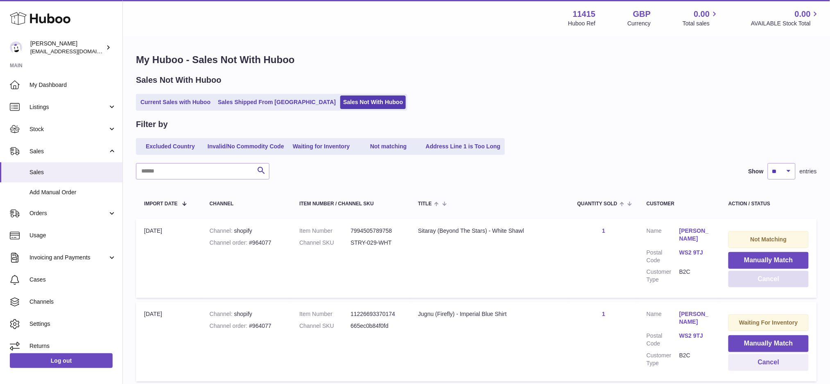
click at [744, 282] on button "Cancel" at bounding box center [769, 279] width 80 height 17
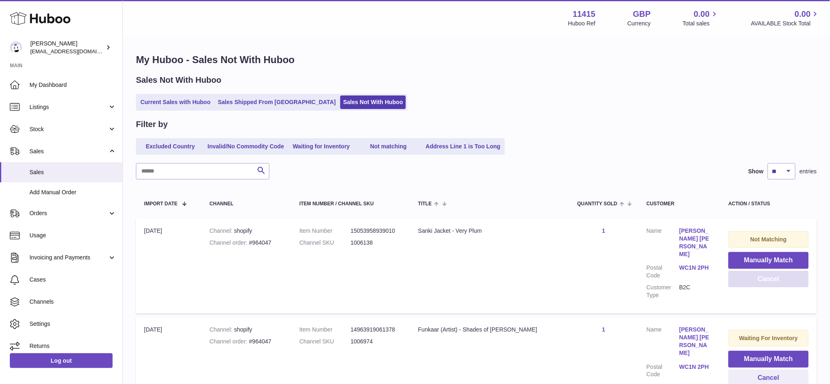
click at [744, 282] on button "Cancel" at bounding box center [769, 279] width 80 height 17
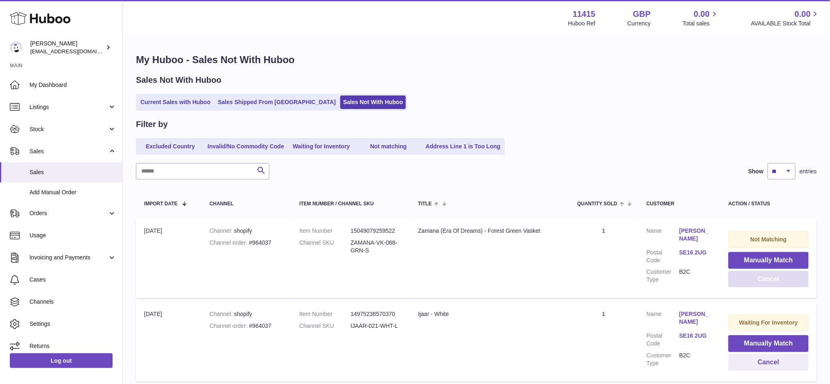
click at [744, 282] on button "Cancel" at bounding box center [769, 279] width 80 height 17
click at [744, 282] on button "Cancel" at bounding box center [769, 279] width 79 height 17
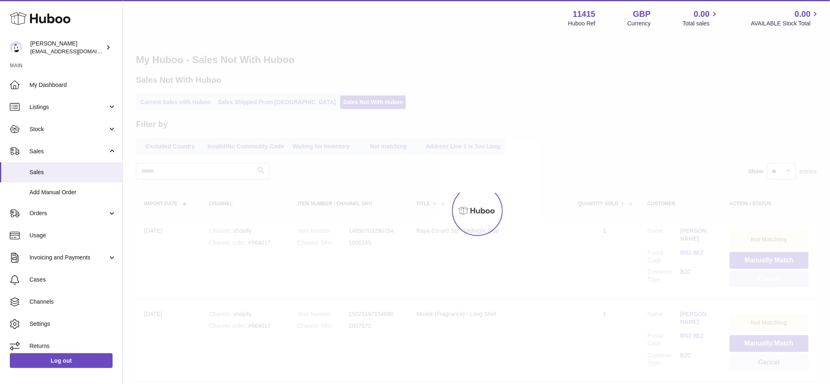
click at [744, 282] on button "Cancel" at bounding box center [769, 279] width 79 height 17
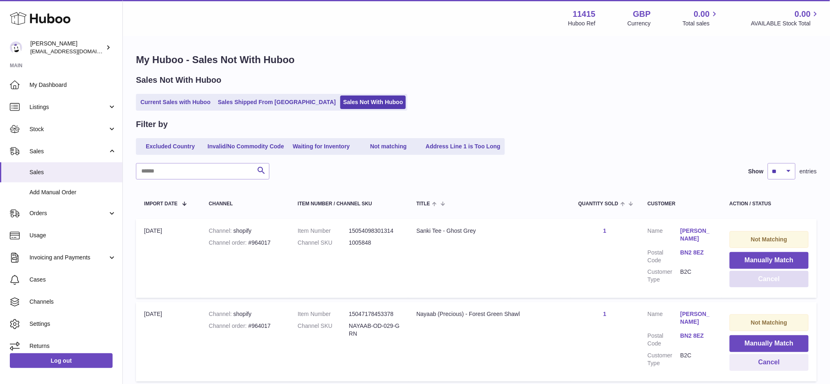
click at [744, 282] on button "Cancel" at bounding box center [769, 279] width 79 height 17
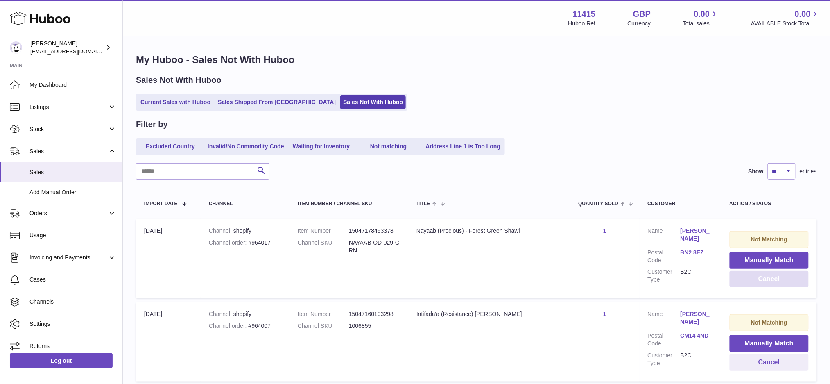
click at [744, 282] on button "Cancel" at bounding box center [769, 279] width 79 height 17
click at [731, 280] on button "Cancel" at bounding box center [769, 279] width 79 height 17
click at [731, 280] on button "Cancel" at bounding box center [767, 279] width 83 height 17
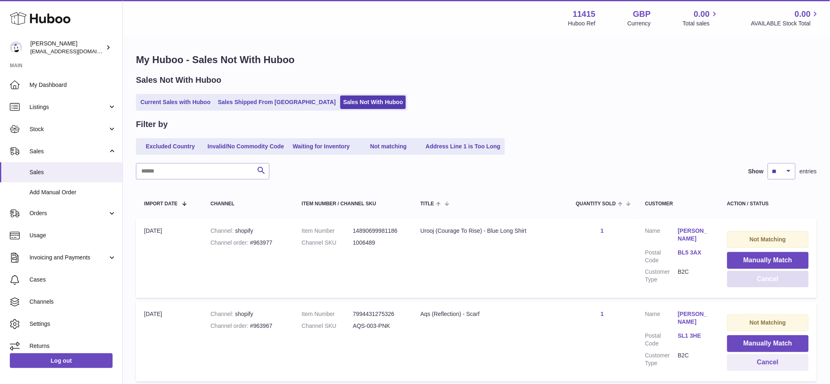
click at [731, 280] on button "Cancel" at bounding box center [769, 279] width 82 height 17
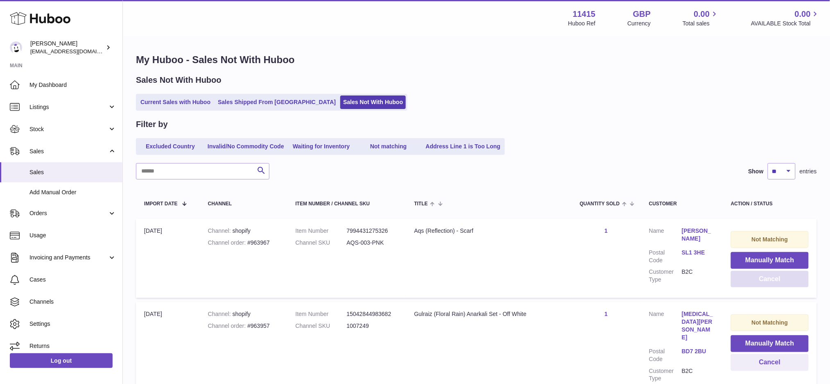
click at [731, 280] on button "Cancel" at bounding box center [770, 279] width 78 height 17
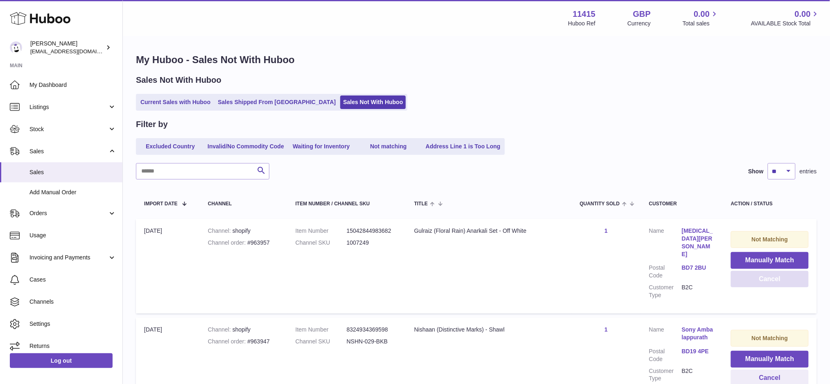
click at [731, 280] on button "Cancel" at bounding box center [770, 279] width 78 height 17
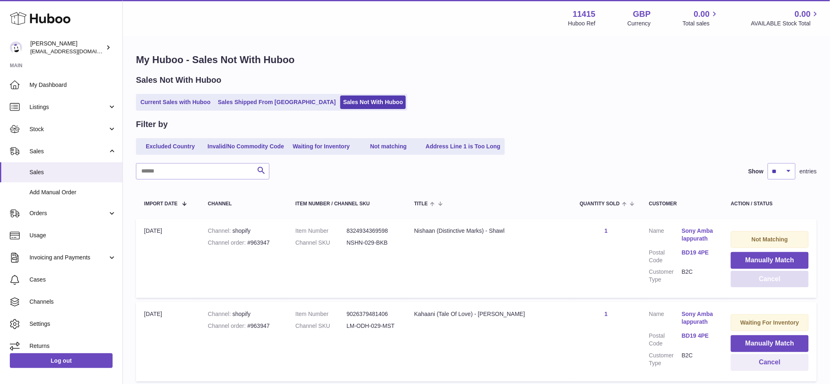
click at [731, 280] on button "Cancel" at bounding box center [770, 279] width 78 height 17
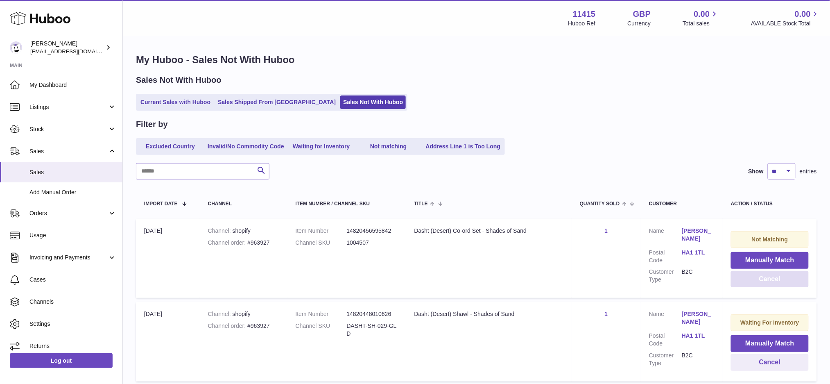
click at [731, 280] on button "Cancel" at bounding box center [770, 279] width 78 height 17
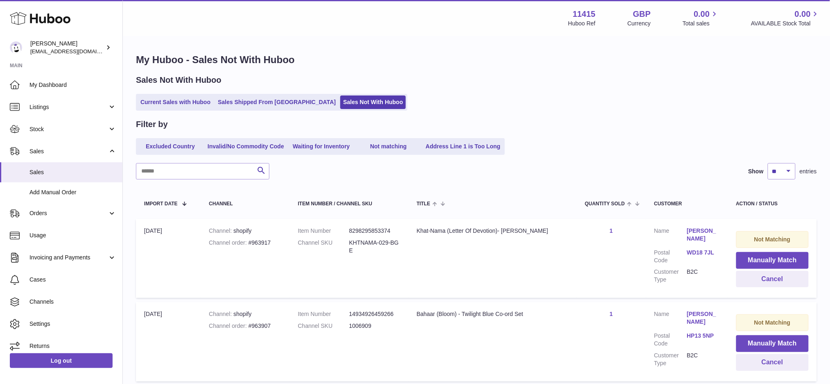
click at [731, 280] on td "Not Matching Manually Match Cancel" at bounding box center [772, 258] width 89 height 79
click at [752, 279] on button "Cancel" at bounding box center [773, 279] width 73 height 17
click at [752, 279] on button "Cancel" at bounding box center [772, 279] width 74 height 17
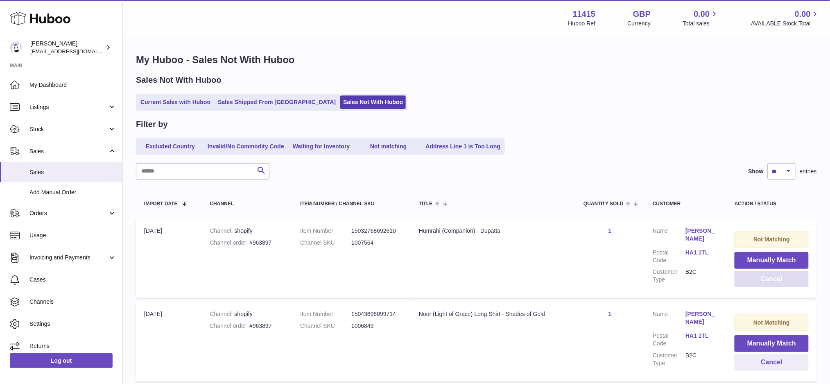
click at [752, 279] on button "Cancel" at bounding box center [772, 279] width 74 height 17
click at [752, 279] on button "Cancel" at bounding box center [769, 279] width 79 height 17
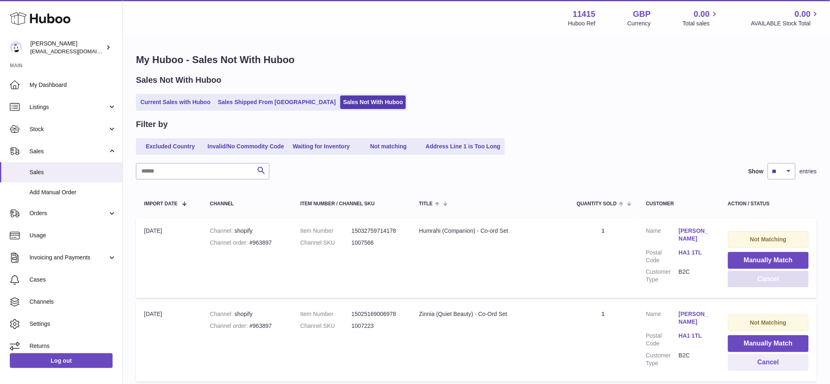
click at [752, 279] on button "Cancel" at bounding box center [768, 279] width 81 height 17
click at [40, 175] on span "Sales" at bounding box center [72, 172] width 87 height 8
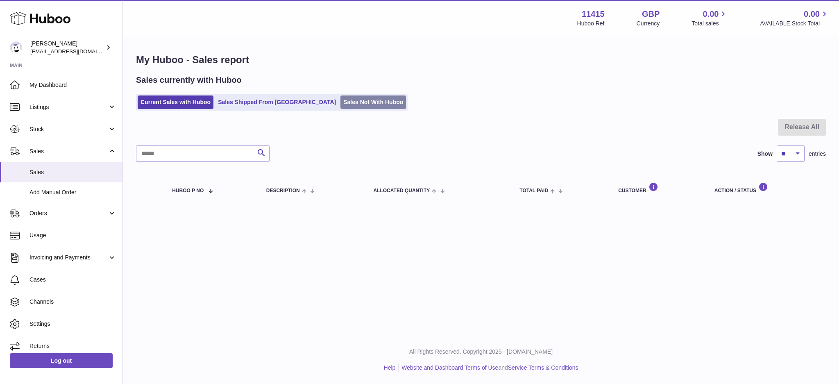
click at [340, 99] on link "Sales Not With Huboo" at bounding box center [373, 102] width 66 height 14
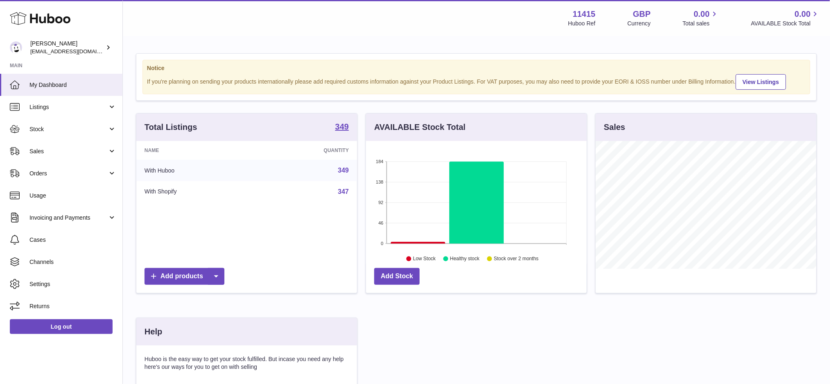
scroll to position [127, 221]
click at [54, 15] on icon at bounding box center [40, 18] width 61 height 16
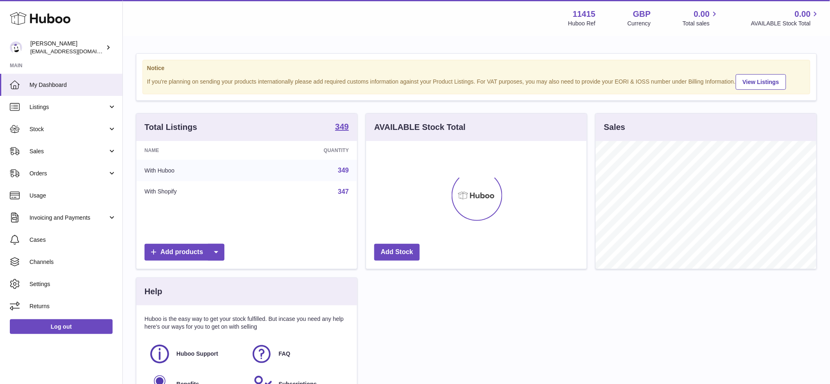
scroll to position [127, 221]
